Goal: Task Accomplishment & Management: Use online tool/utility

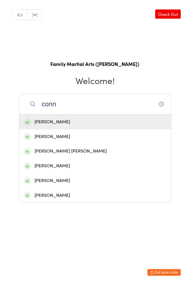
type input "conn"
click at [60, 137] on div "[PERSON_NAME]" at bounding box center [95, 137] width 142 height 8
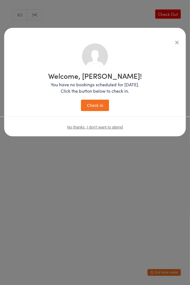
click at [98, 108] on button "Check in" at bounding box center [95, 105] width 28 height 11
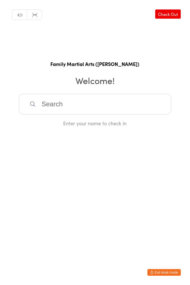
click at [122, 112] on input "search" at bounding box center [95, 104] width 152 height 21
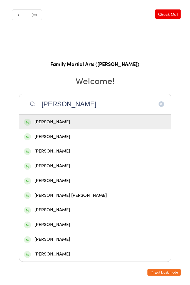
type input "[PERSON_NAME]"
click at [72, 166] on div "[PERSON_NAME]" at bounding box center [95, 166] width 142 height 8
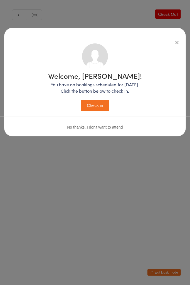
click at [95, 106] on button "Check in" at bounding box center [95, 105] width 28 height 11
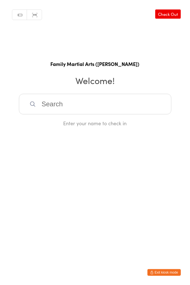
click at [97, 105] on input "search" at bounding box center [95, 104] width 152 height 21
type input "arab"
click at [72, 123] on div "[PERSON_NAME]" at bounding box center [95, 122] width 142 height 8
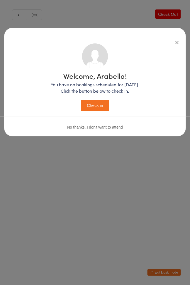
click at [98, 106] on button "Check in" at bounding box center [95, 105] width 28 height 11
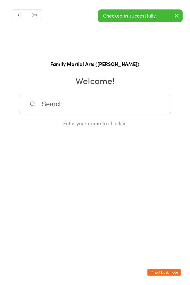
click at [81, 101] on input "search" at bounding box center [95, 104] width 152 height 21
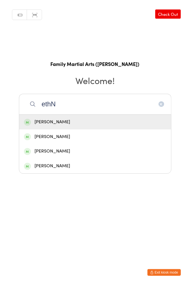
type input "ethN"
click at [91, 139] on div "[PERSON_NAME]" at bounding box center [95, 137] width 142 height 8
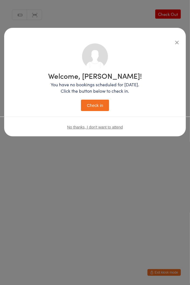
click at [97, 105] on button "Check in" at bounding box center [95, 105] width 28 height 11
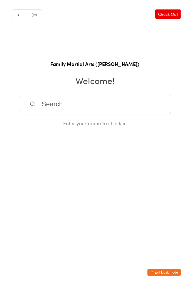
click at [73, 107] on input "search" at bounding box center [95, 104] width 152 height 21
type input "OPEN"
click at [66, 124] on div "[PERSON_NAME]" at bounding box center [95, 122] width 142 height 8
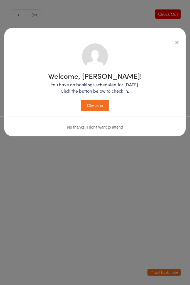
click at [97, 105] on button "Check in" at bounding box center [95, 105] width 28 height 11
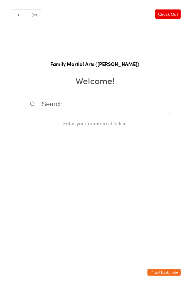
click at [149, 106] on input "search" at bounding box center [95, 104] width 152 height 21
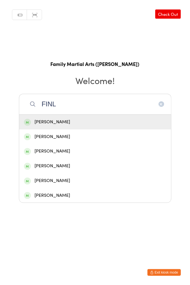
type input "FINL"
click at [76, 124] on div "[PERSON_NAME]" at bounding box center [95, 122] width 142 height 8
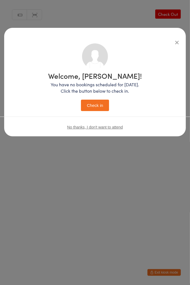
click at [102, 105] on button "Check in" at bounding box center [95, 105] width 28 height 11
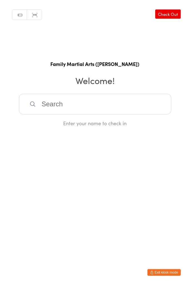
click at [119, 102] on input "search" at bounding box center [95, 104] width 152 height 21
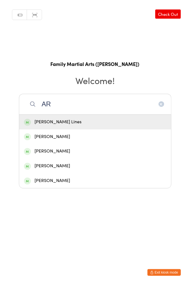
type input "AR"
click at [73, 122] on div "[PERSON_NAME] Lines" at bounding box center [95, 122] width 142 height 8
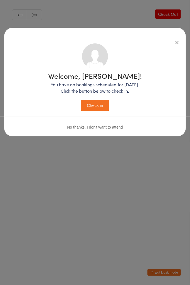
click at [95, 104] on button "Check in" at bounding box center [95, 105] width 28 height 11
